Goal: Check status: Check status

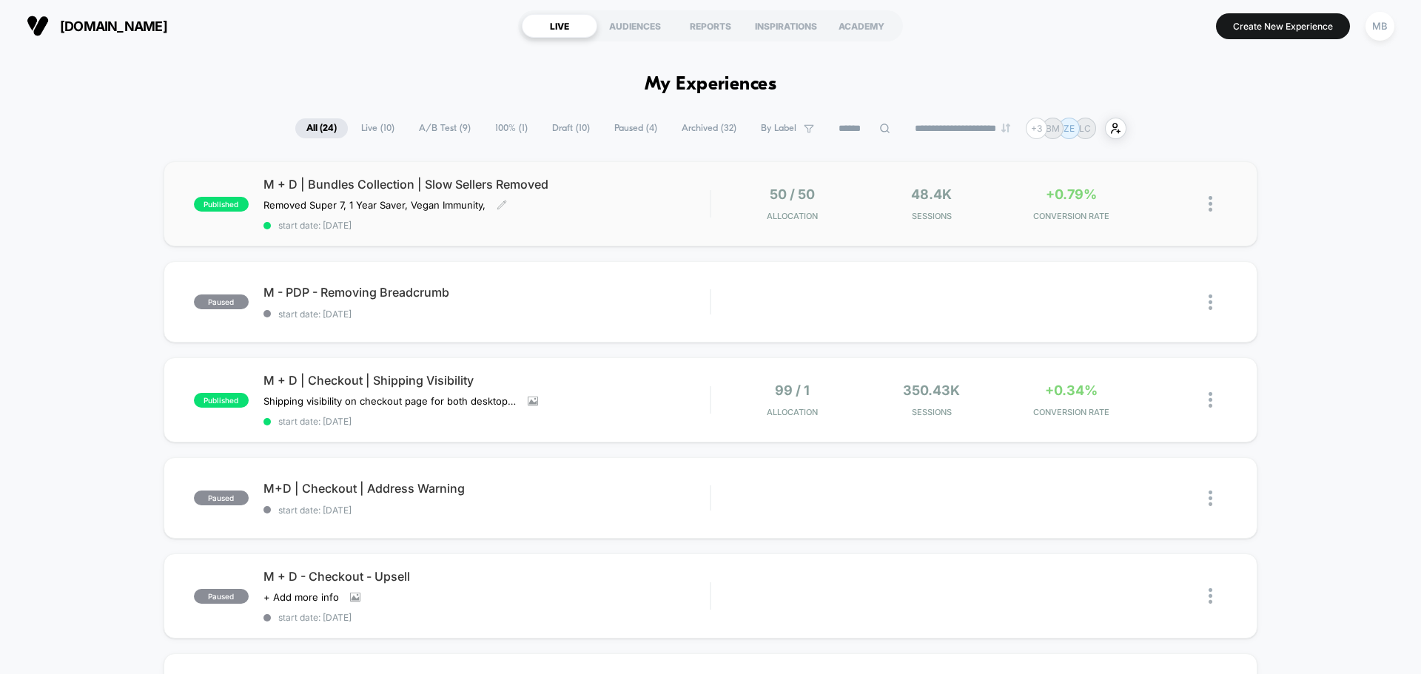
click at [637, 211] on div "M + D | Bundles Collection | Slow Sellers Removed Removed Super 7, 1 Year Saver…" at bounding box center [487, 204] width 446 height 54
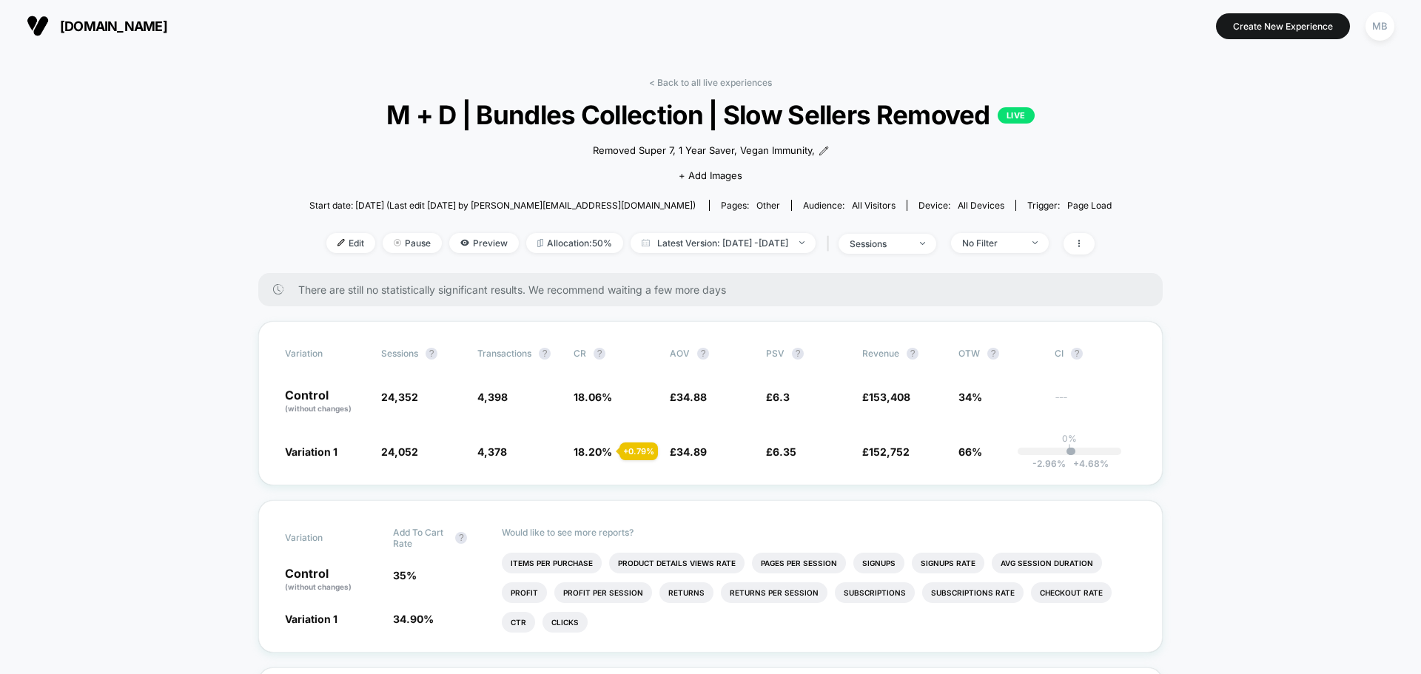
scroll to position [74, 0]
